Goal: Navigation & Orientation: Find specific page/section

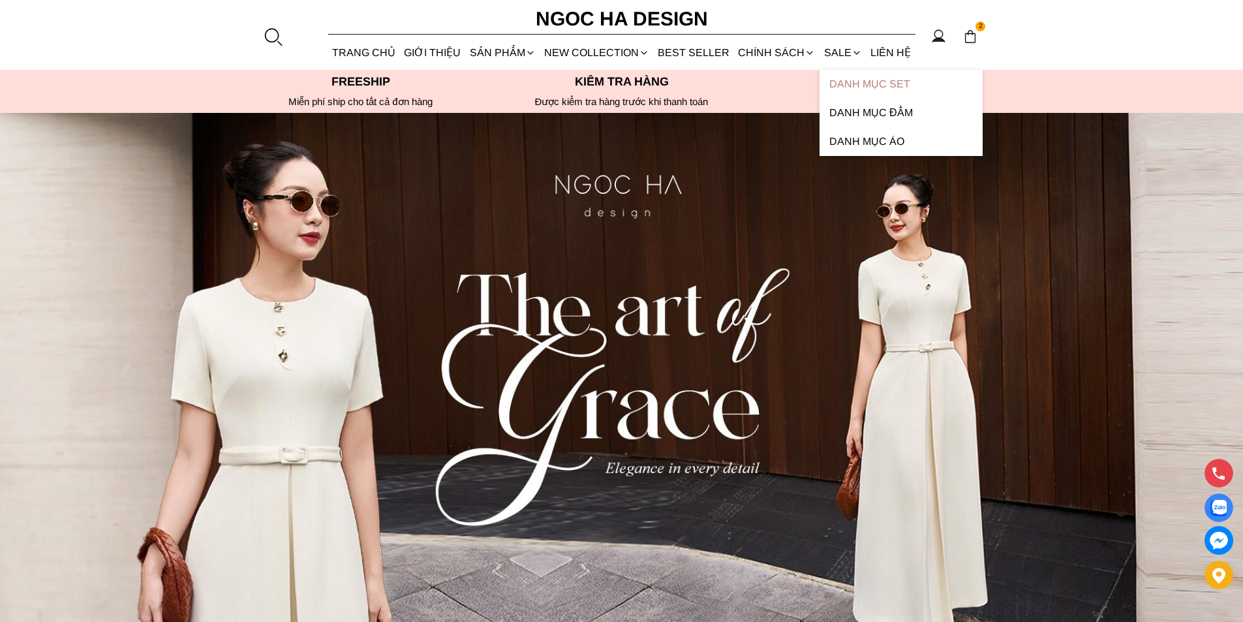
click at [866, 82] on link "Danh Mục Set" at bounding box center [900, 84] width 163 height 29
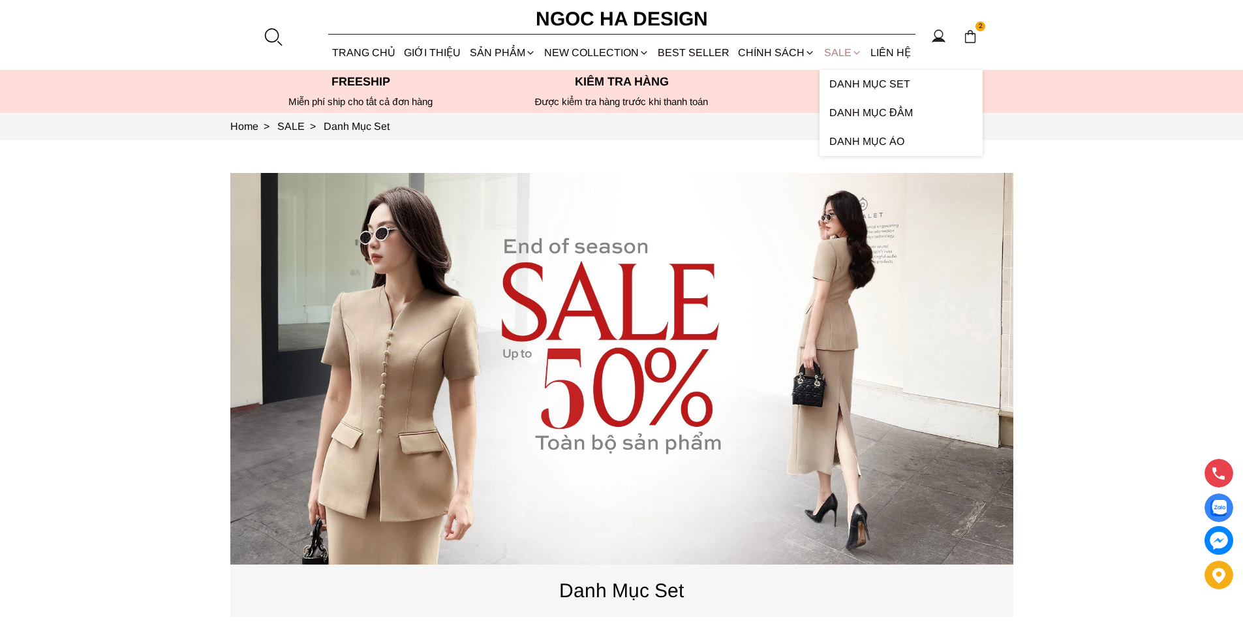
click at [832, 55] on link "SALE" at bounding box center [842, 52] width 46 height 35
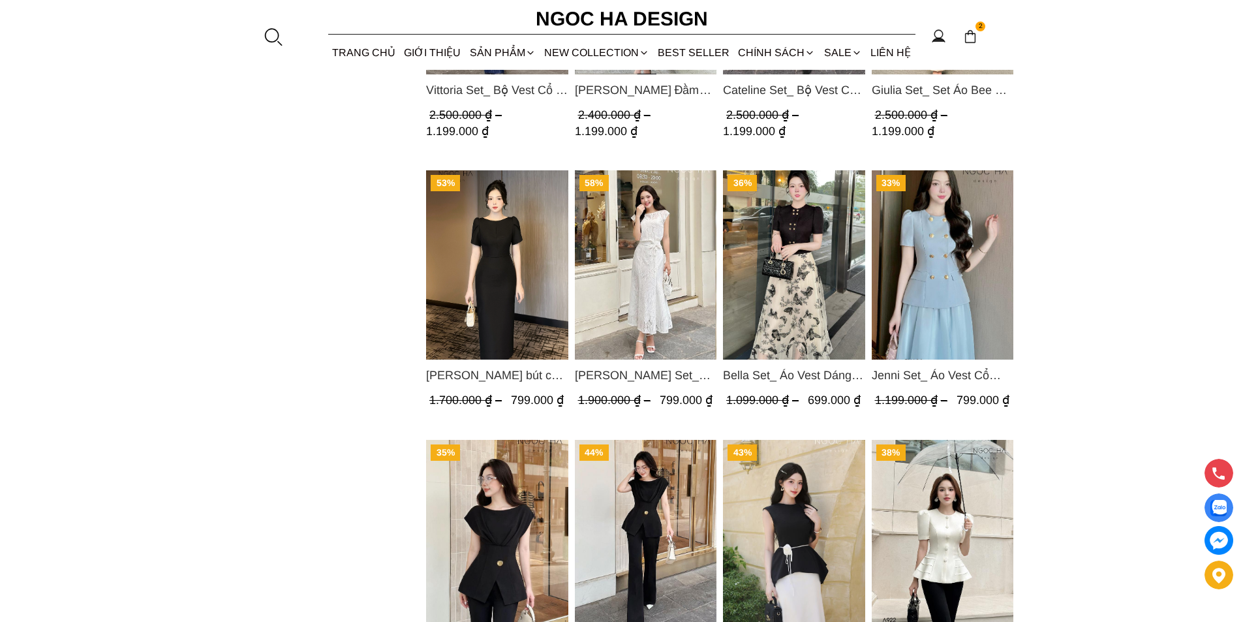
scroll to position [1370, 0]
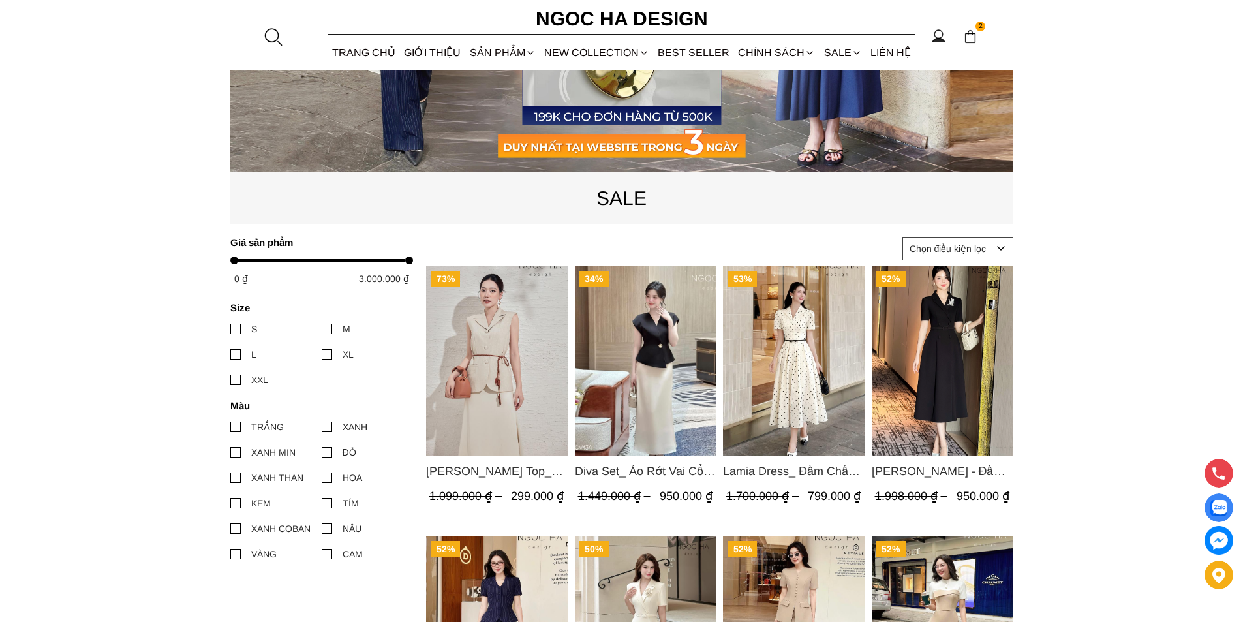
scroll to position [67, 0]
